Goal: Task Accomplishment & Management: Manage account settings

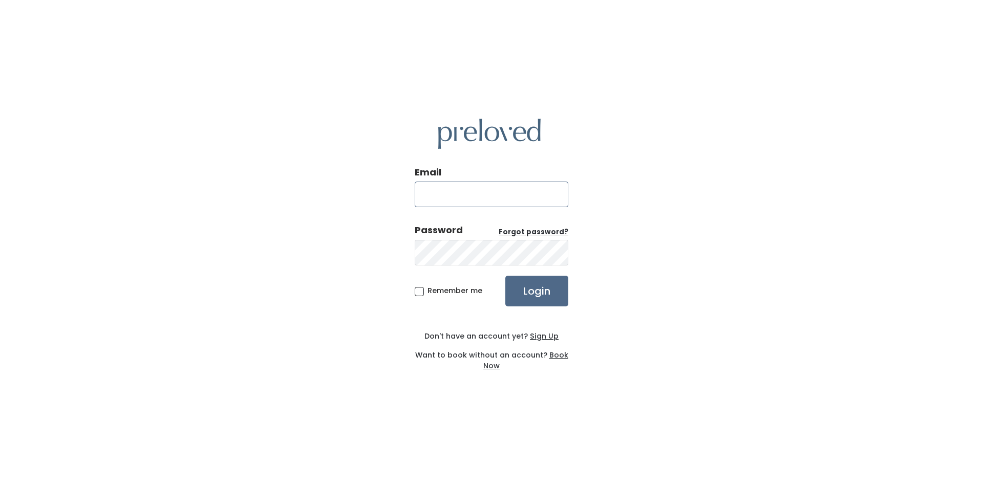
type input "[EMAIL_ADDRESS][PERSON_NAME][DOMAIN_NAME]"
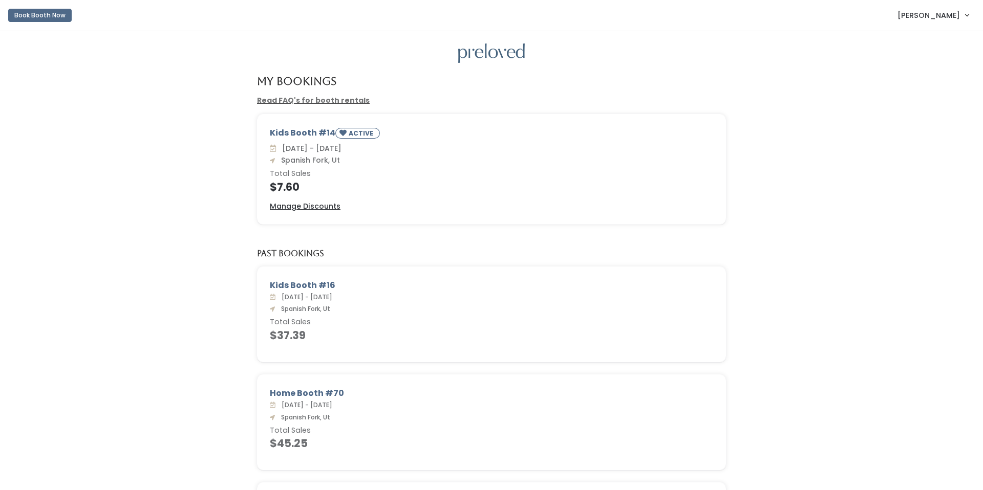
click at [929, 17] on span "[PERSON_NAME]" at bounding box center [928, 15] width 62 height 11
click at [913, 85] on button "Logout" at bounding box center [932, 86] width 92 height 18
